Goal: Information Seeking & Learning: Learn about a topic

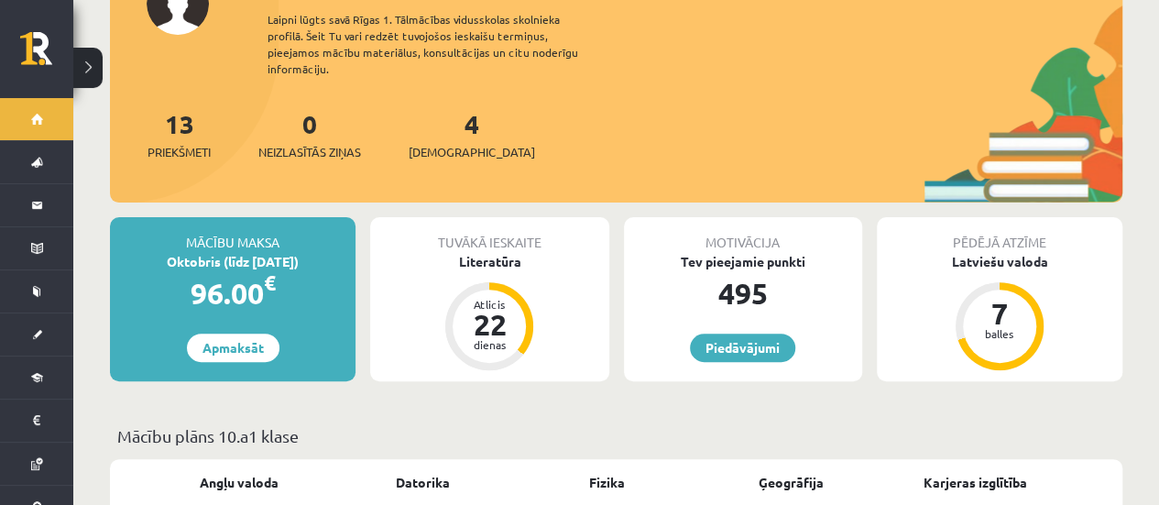
scroll to position [183, 0]
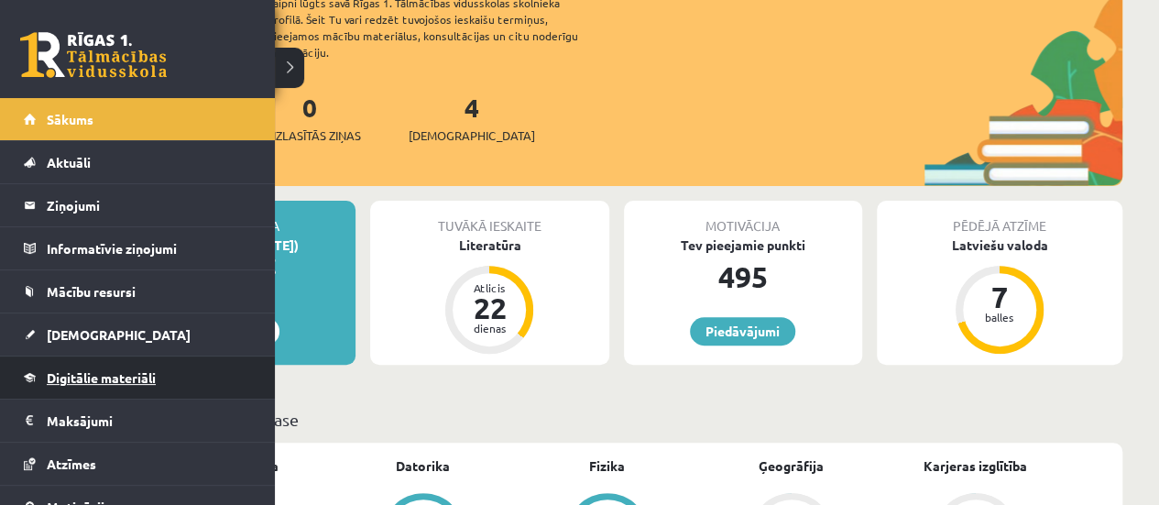
click at [134, 373] on span "Digitālie materiāli" at bounding box center [101, 377] width 109 height 16
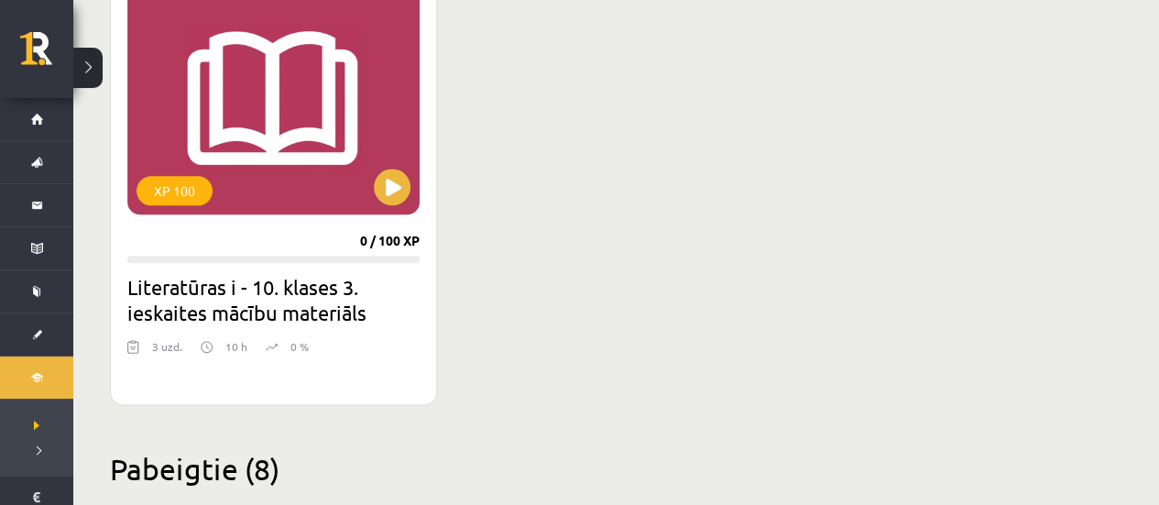
scroll to position [1008, 0]
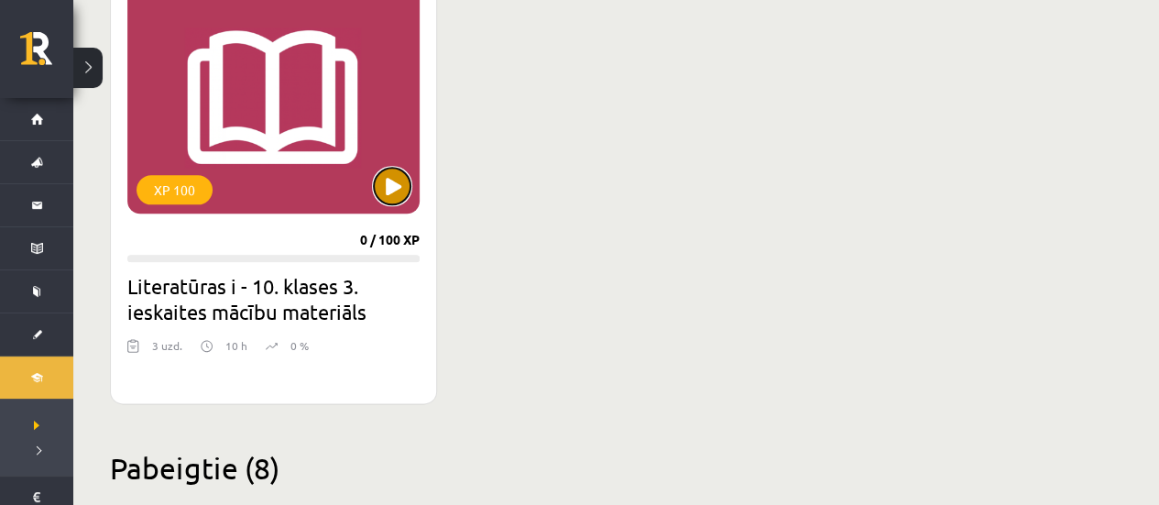
click at [388, 186] on button at bounding box center [392, 186] width 37 height 37
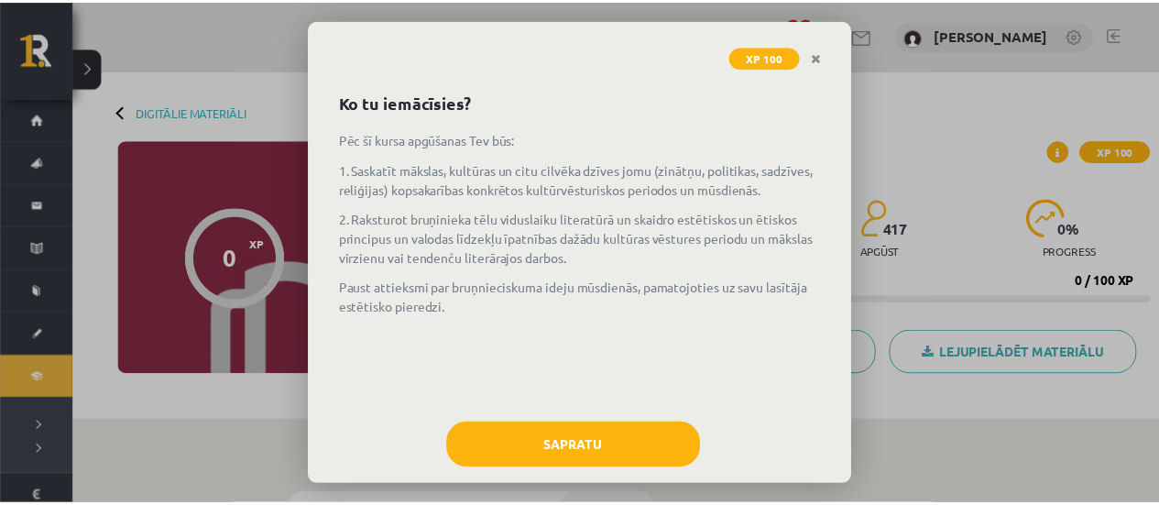
scroll to position [88, 0]
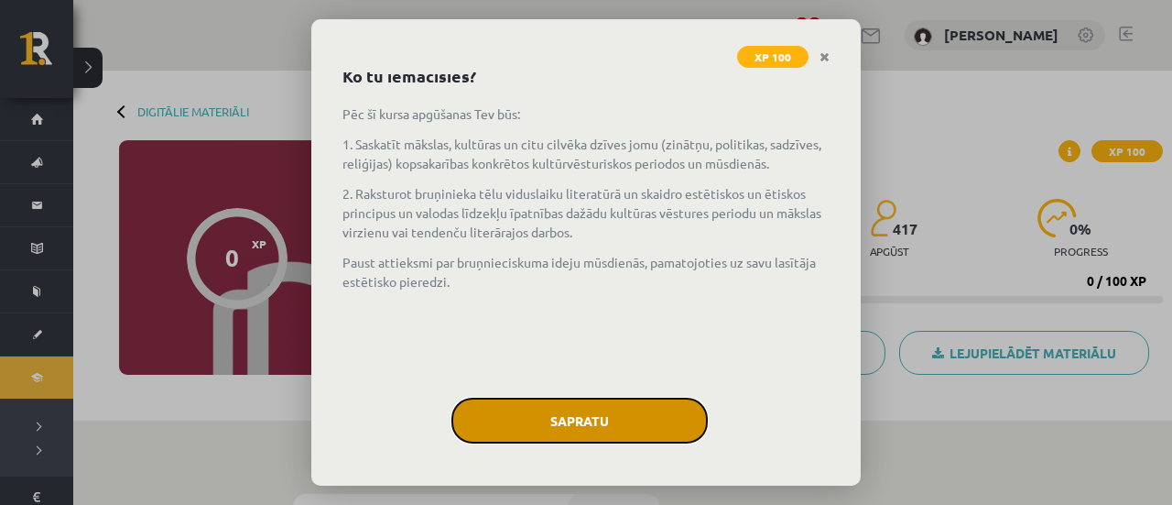
click at [535, 436] on button "Sapratu" at bounding box center [580, 421] width 256 height 46
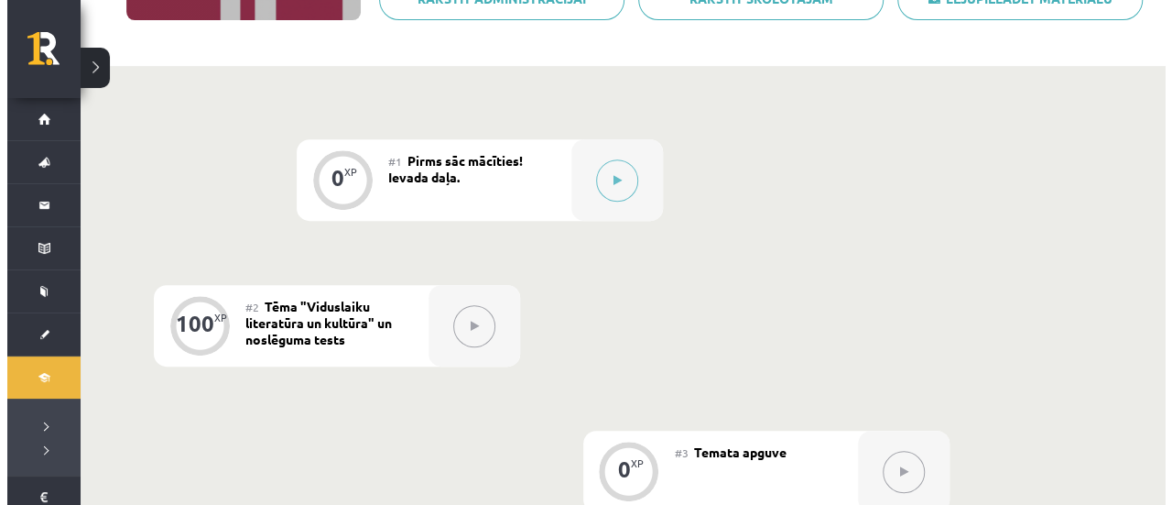
scroll to position [458, 0]
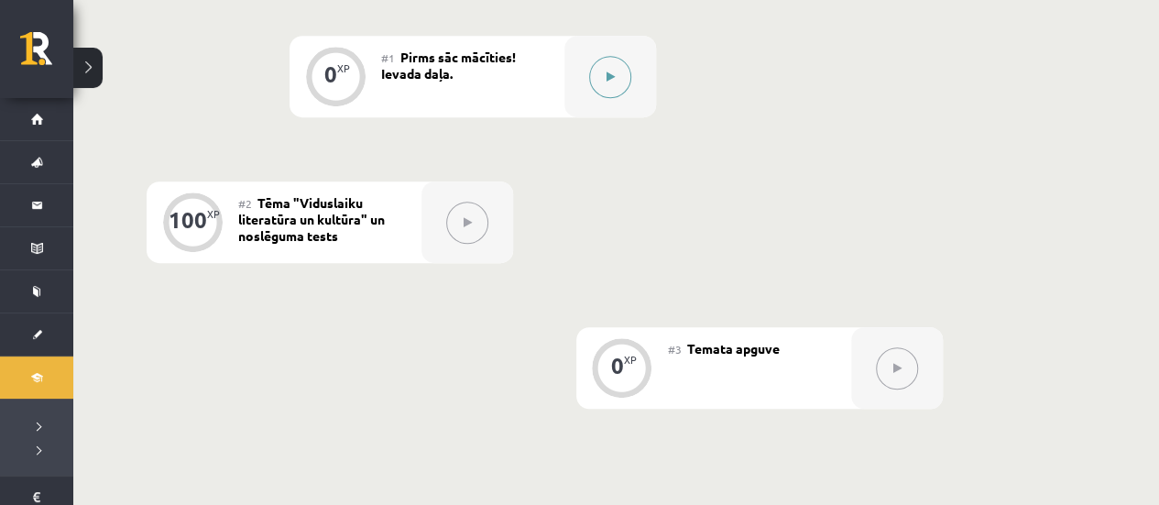
click at [611, 73] on icon at bounding box center [610, 76] width 8 height 11
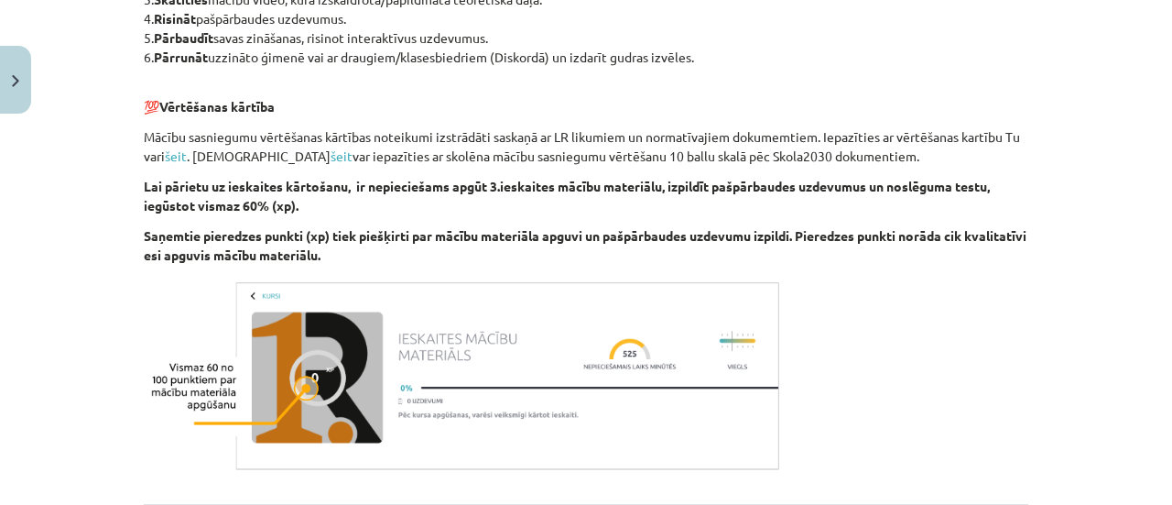
scroll to position [1374, 0]
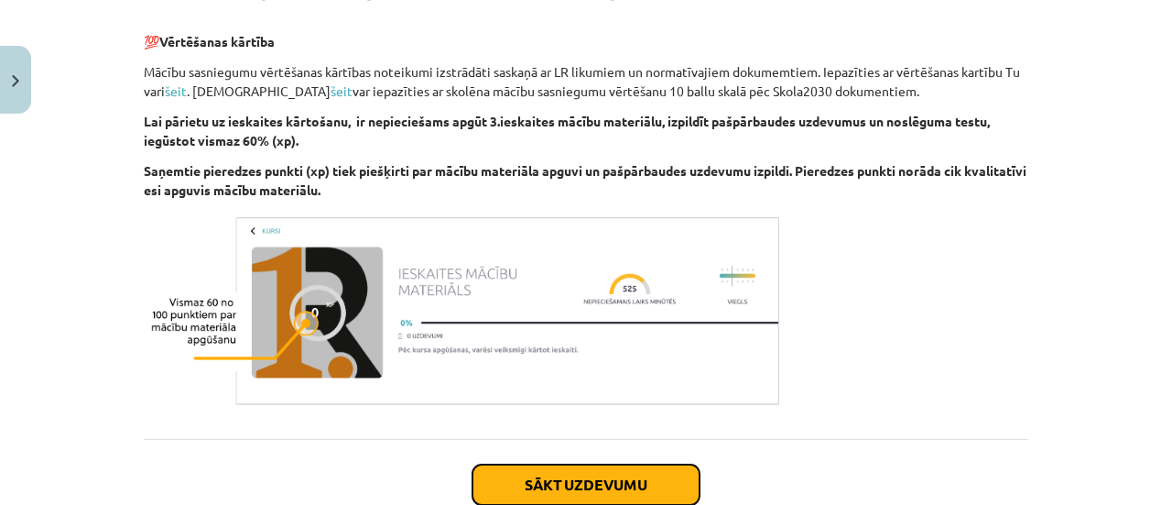
click at [633, 477] on button "Sākt uzdevumu" at bounding box center [586, 484] width 227 height 40
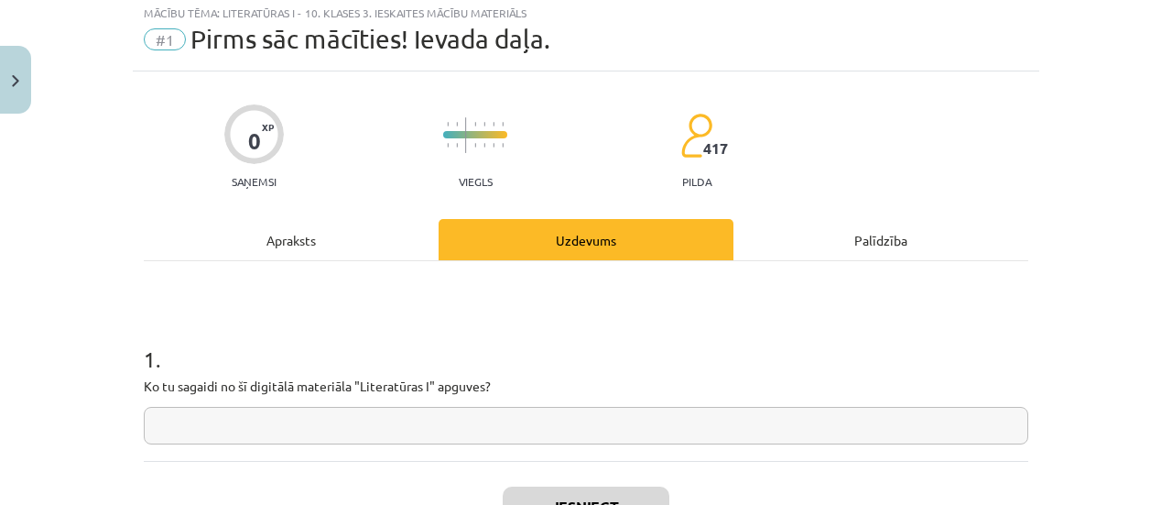
scroll to position [46, 0]
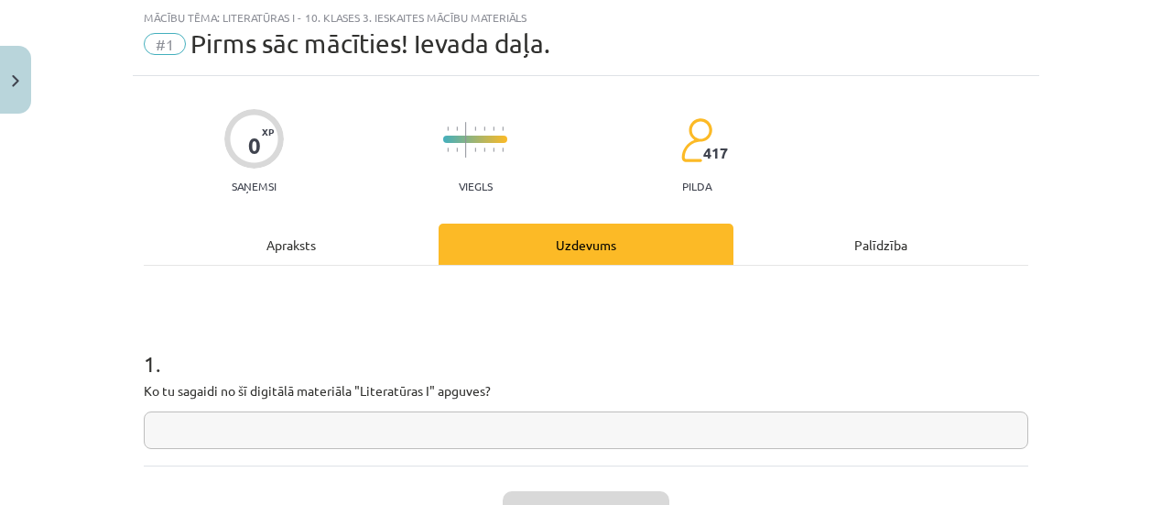
click at [630, 424] on input "text" at bounding box center [586, 430] width 885 height 38
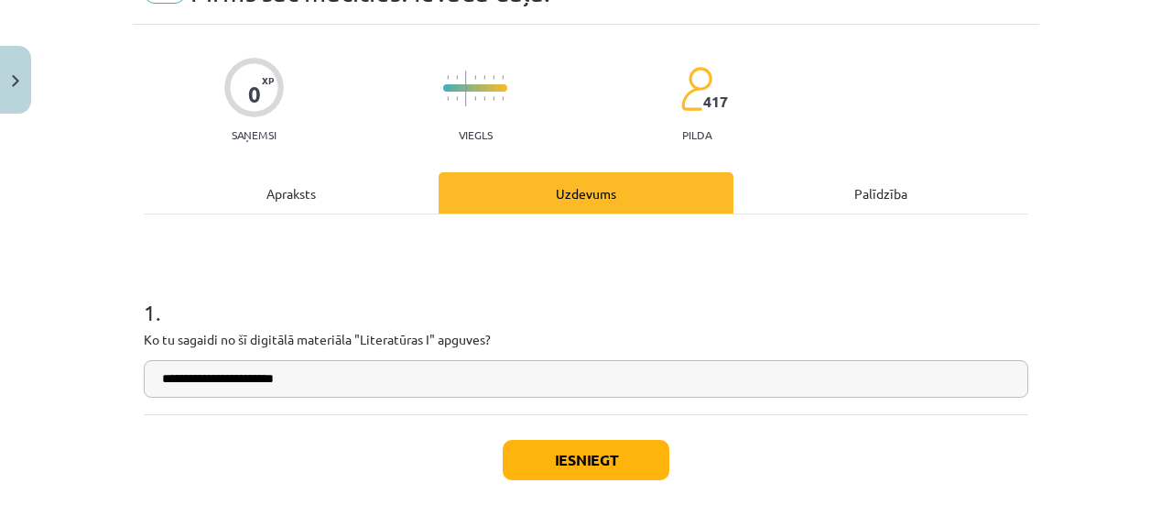
scroll to position [137, 0]
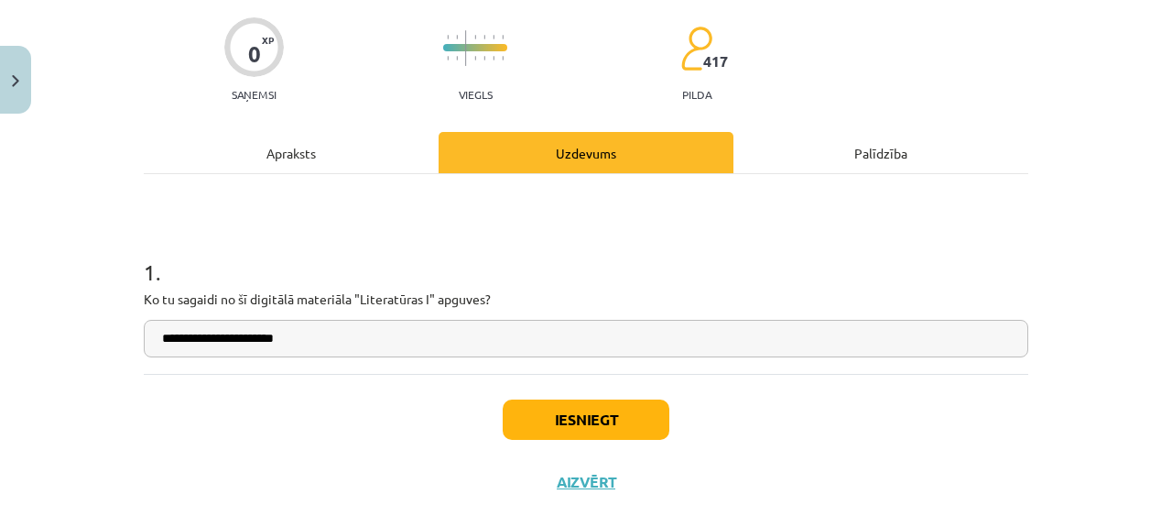
type input "**********"
click at [638, 426] on button "Iesniegt" at bounding box center [586, 419] width 167 height 40
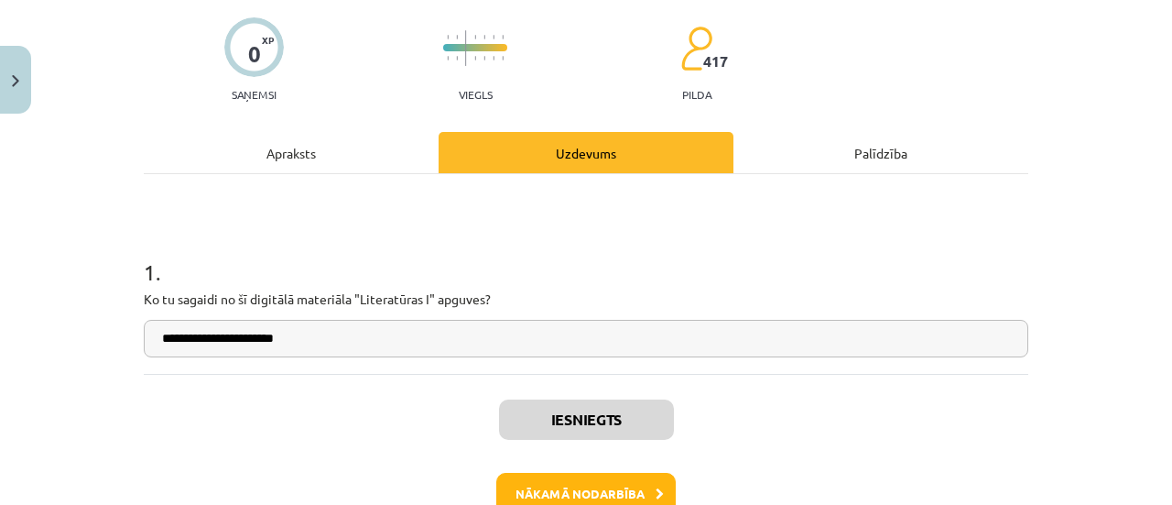
scroll to position [476, 0]
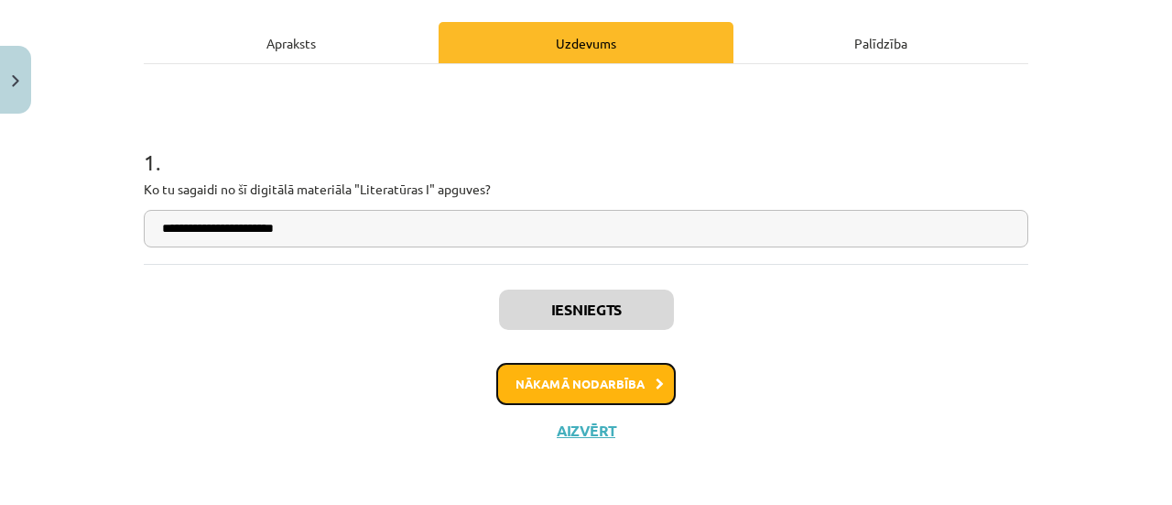
click at [596, 379] on button "Nākamā nodarbība" at bounding box center [586, 384] width 180 height 42
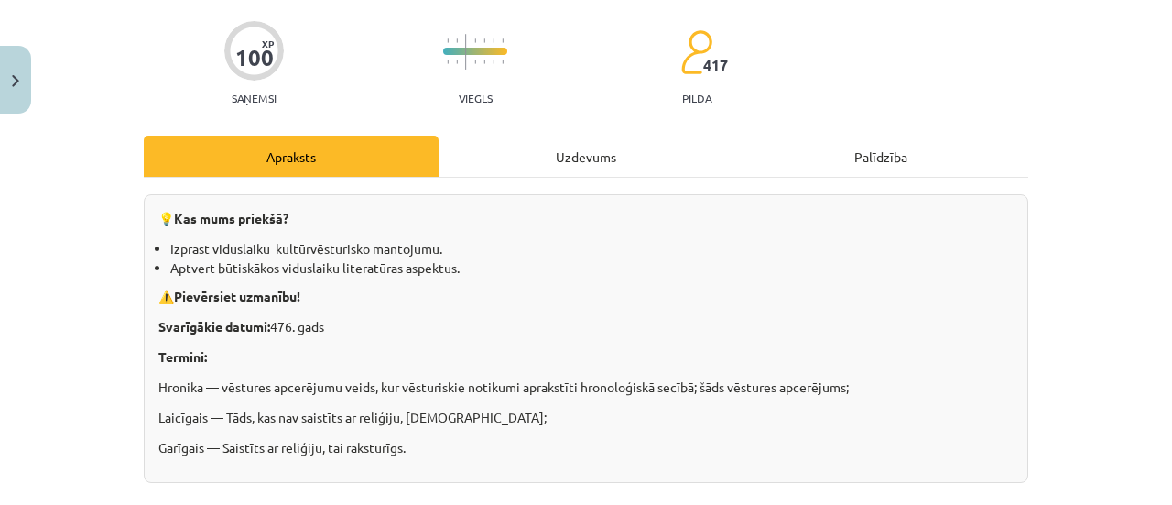
scroll to position [14, 0]
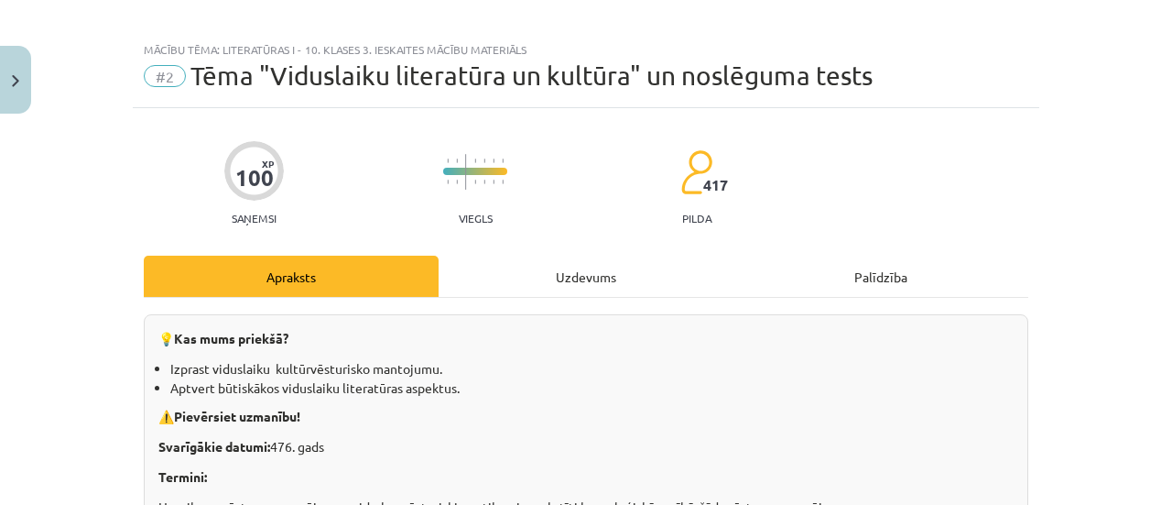
click at [545, 276] on div "Uzdevums" at bounding box center [586, 276] width 295 height 41
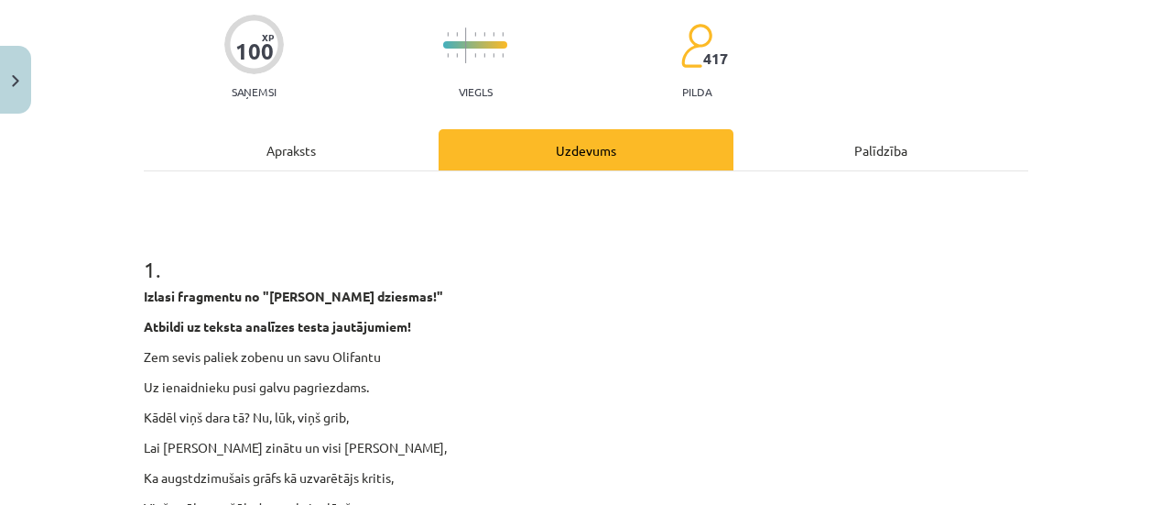
scroll to position [0, 0]
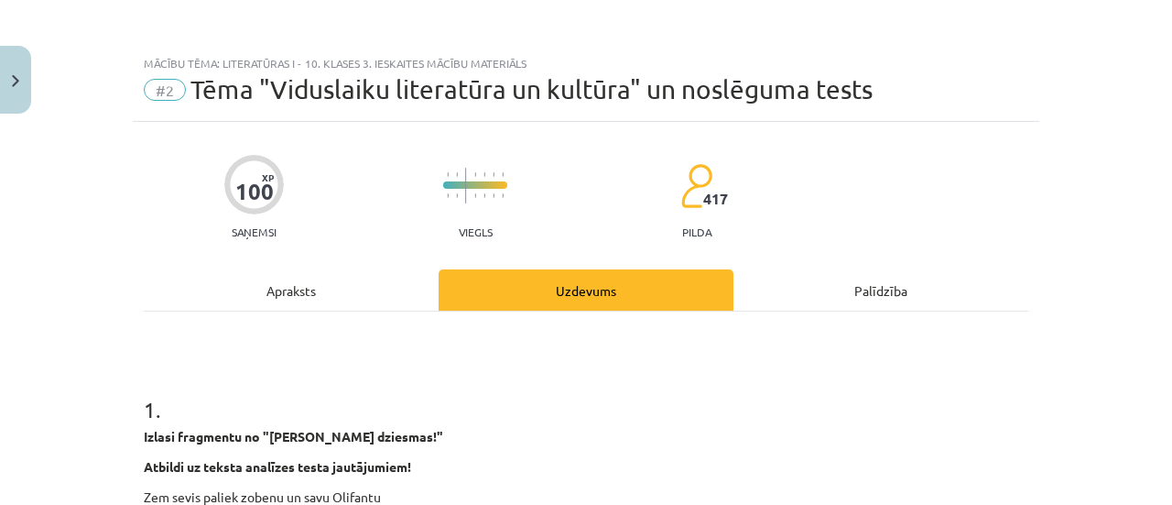
click at [368, 298] on div "Apraksts" at bounding box center [291, 289] width 295 height 41
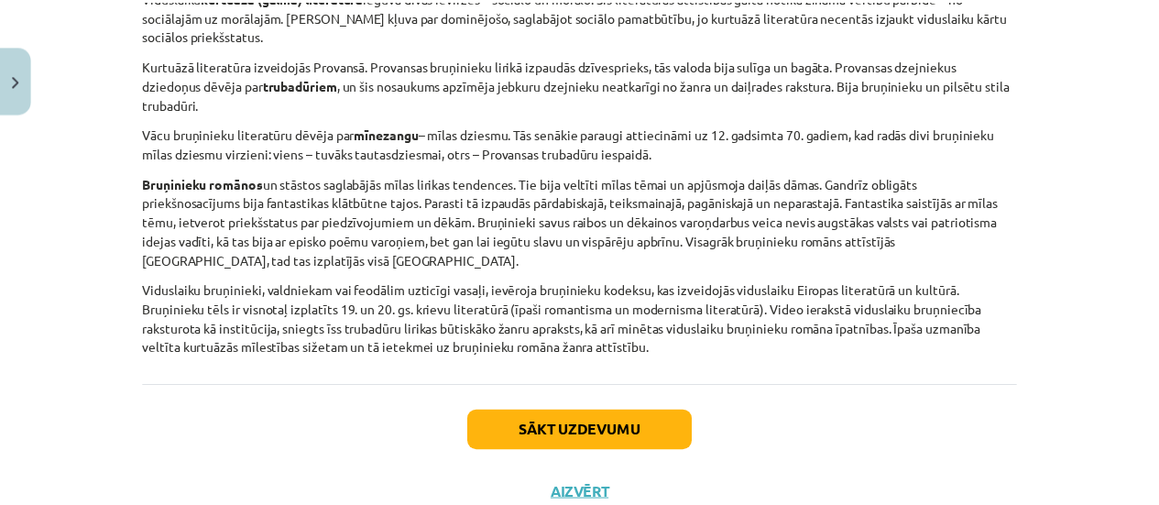
scroll to position [3311, 0]
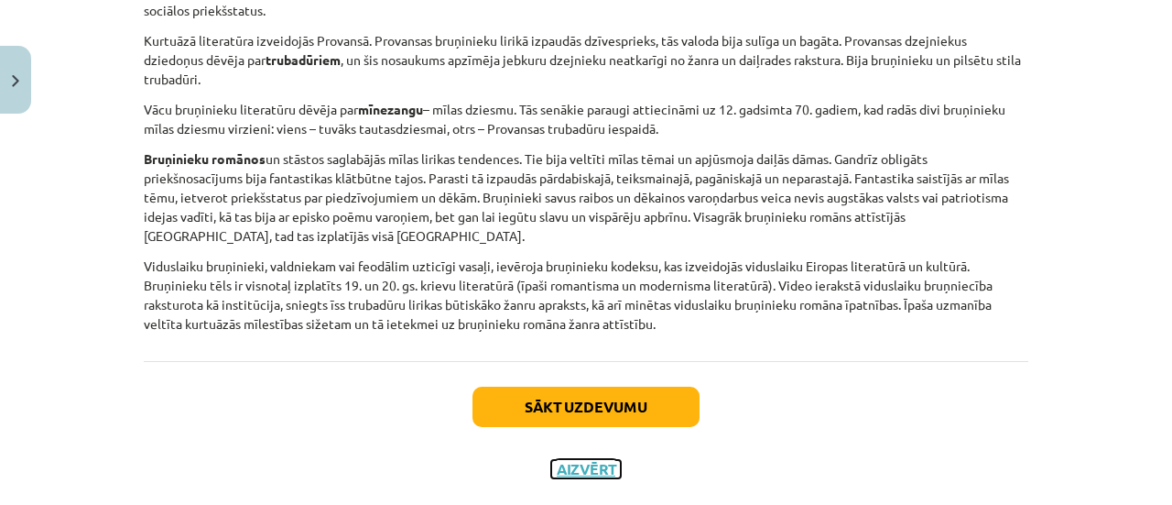
click at [596, 460] on button "Aizvērt" at bounding box center [586, 469] width 70 height 18
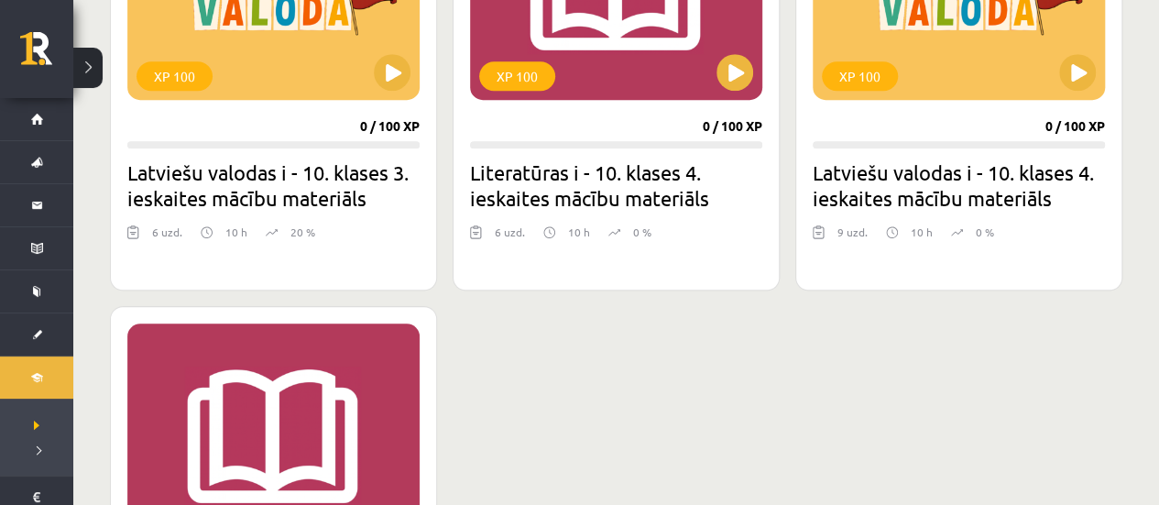
scroll to position [641, 0]
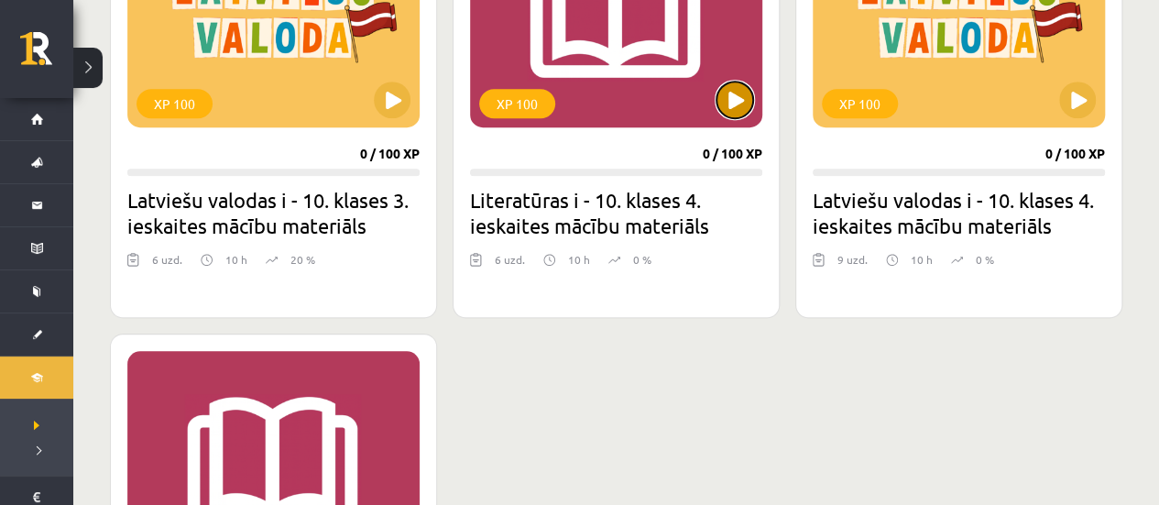
click at [735, 93] on button at bounding box center [734, 100] width 37 height 37
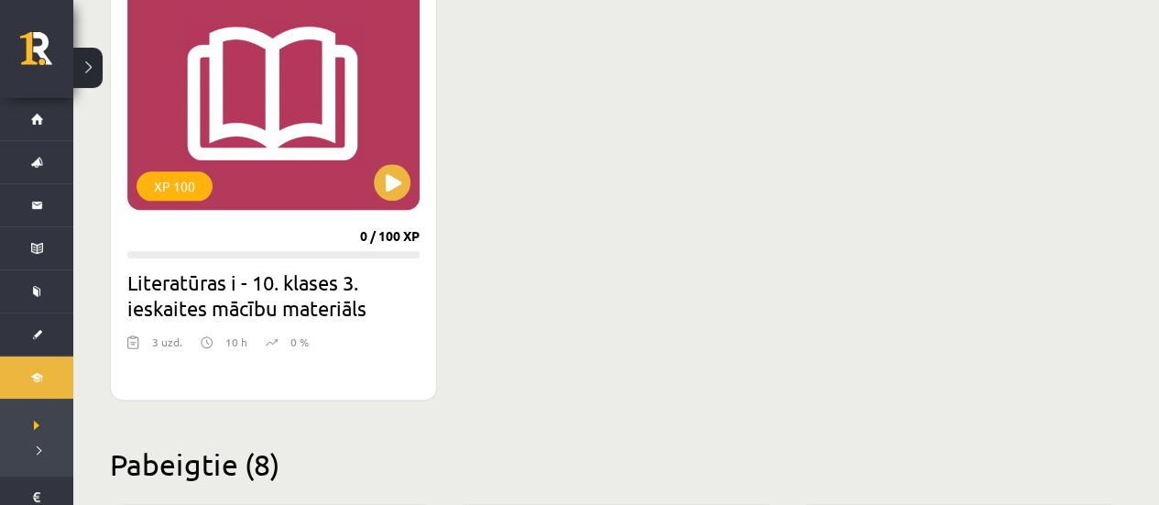
scroll to position [916, 0]
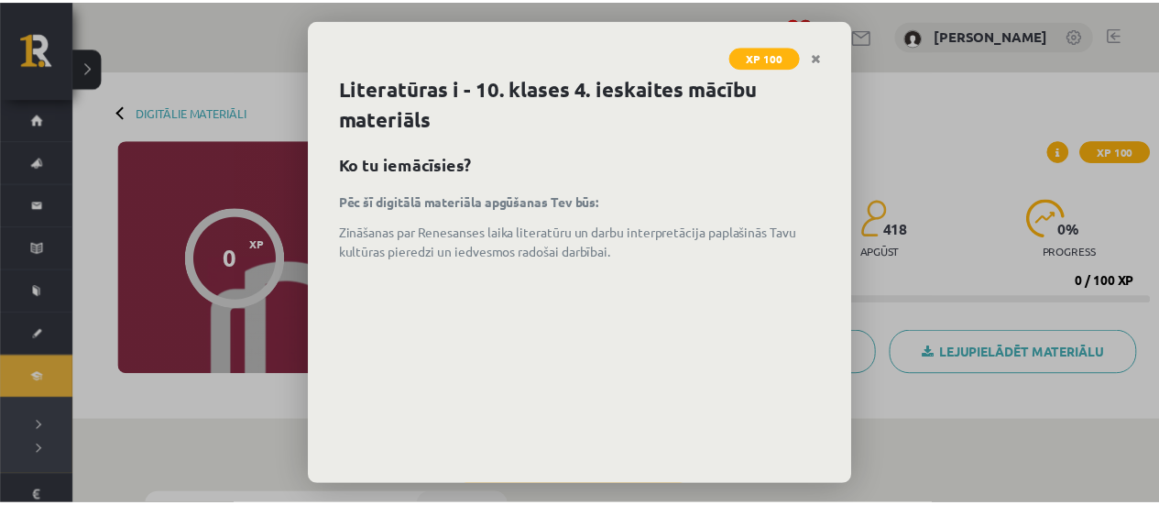
scroll to position [88, 0]
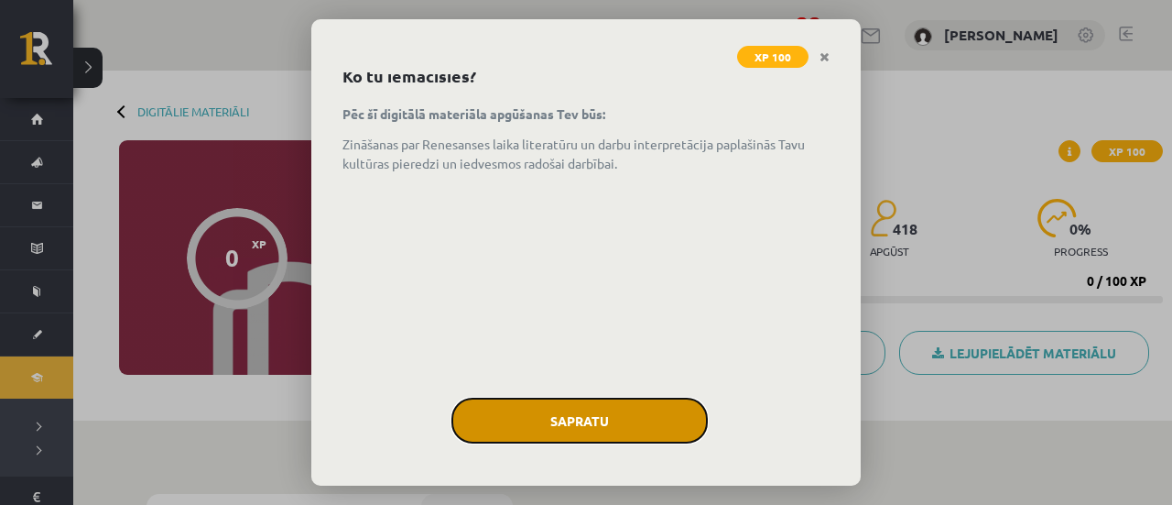
click at [652, 404] on button "Sapratu" at bounding box center [580, 421] width 256 height 46
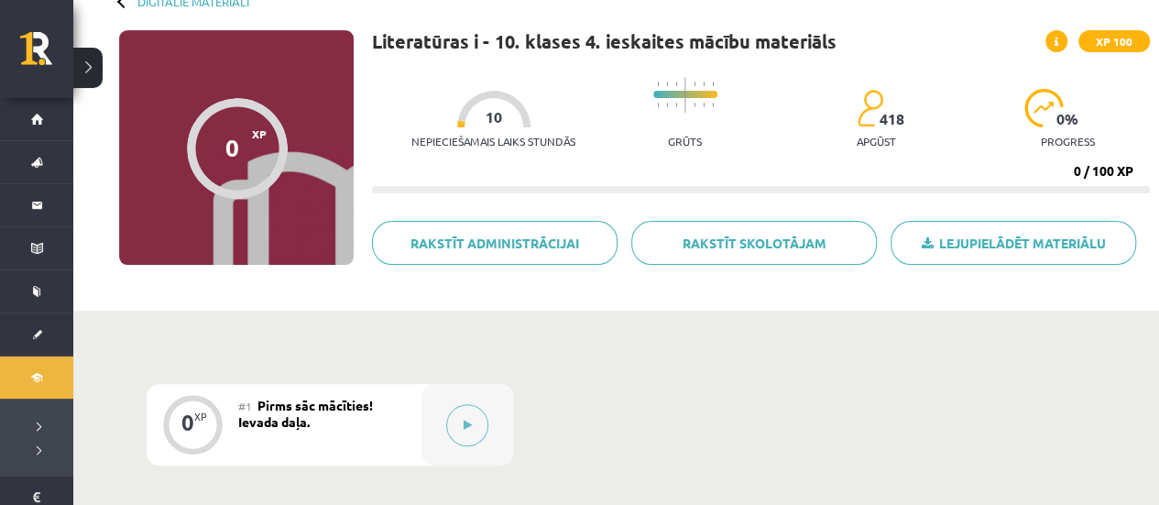
scroll to position [92, 0]
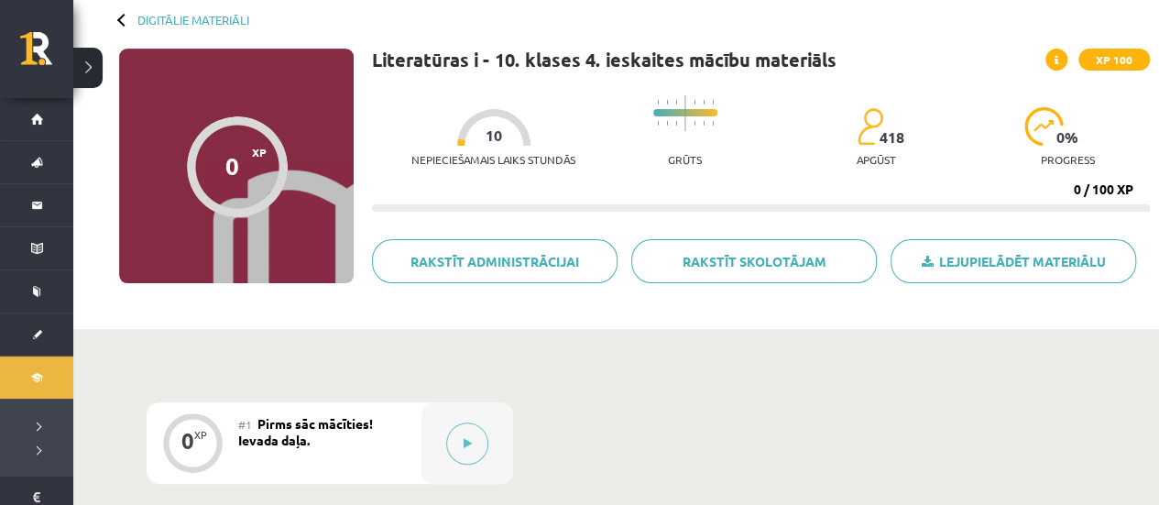
click at [130, 25] on div "Digitālie materiāli" at bounding box center [184, 20] width 130 height 14
click at [139, 16] on link "Digitālie materiāli" at bounding box center [193, 20] width 112 height 14
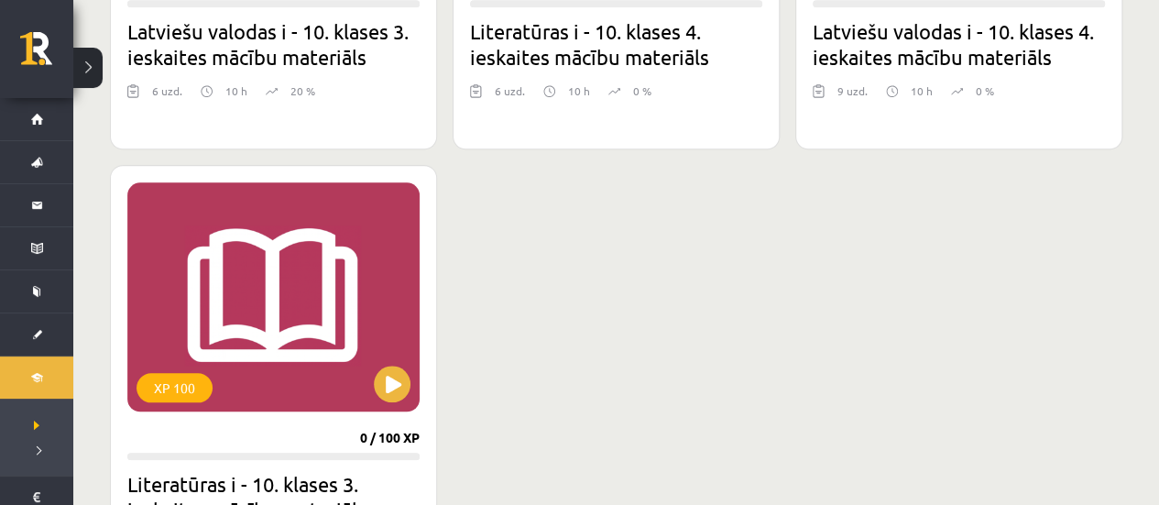
scroll to position [824, 0]
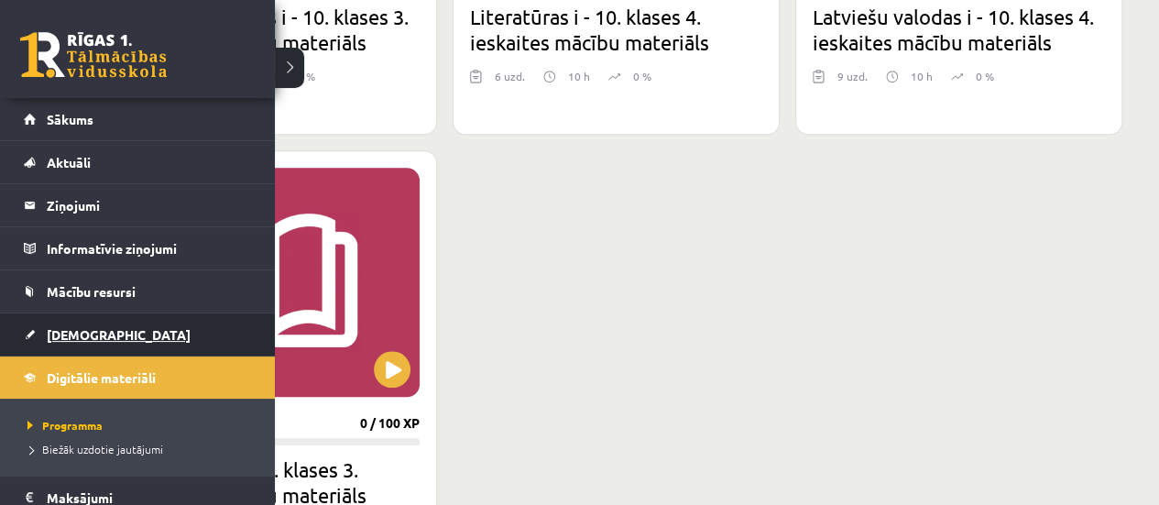
click at [82, 342] on link "[DEMOGRAPHIC_DATA]" at bounding box center [138, 334] width 228 height 42
